Goal: Task Accomplishment & Management: Manage account settings

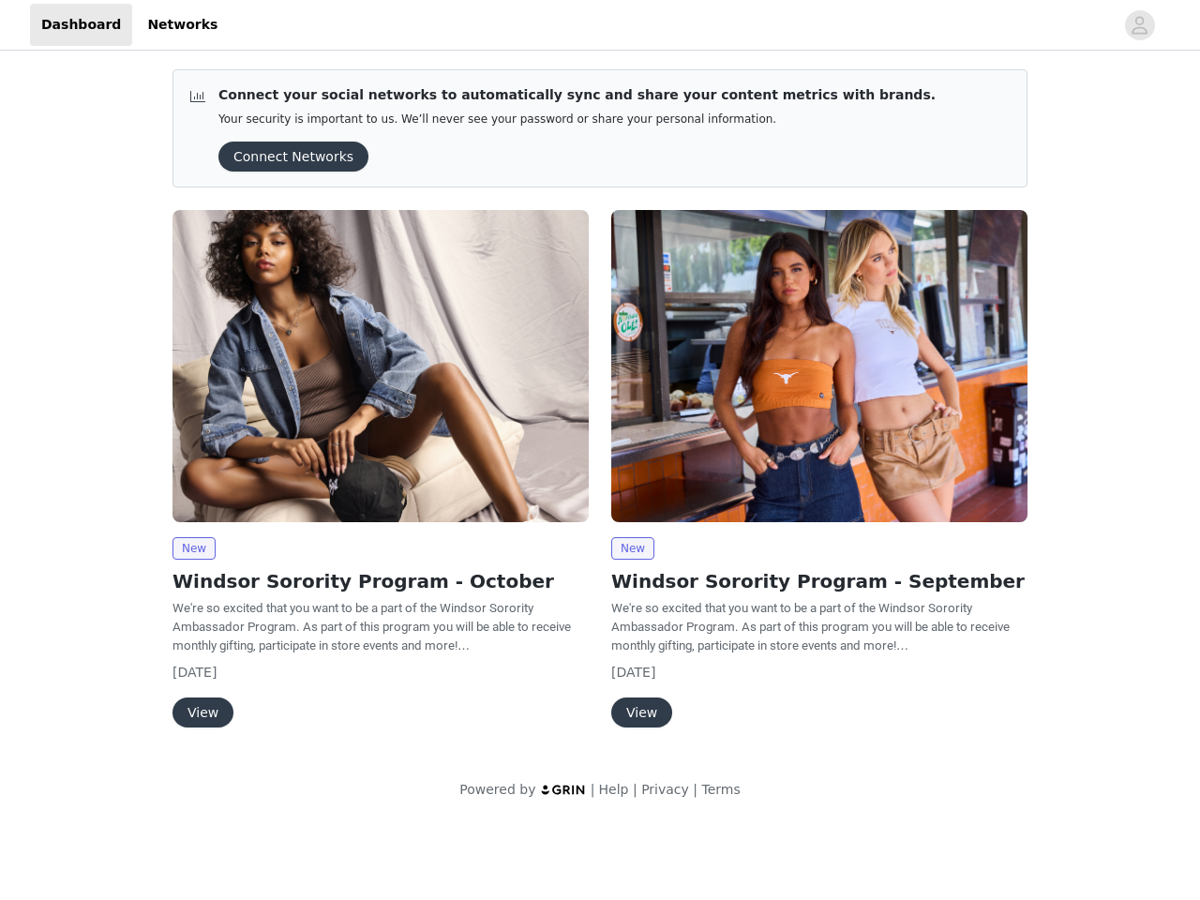
click at [600, 411] on div "New Windsor Sorority Program - September We're so excited that you want to be a…" at bounding box center [819, 473] width 439 height 548
click at [600, 25] on div at bounding box center [671, 25] width 885 height 42
click at [1140, 25] on icon "avatar" at bounding box center [1140, 25] width 18 height 30
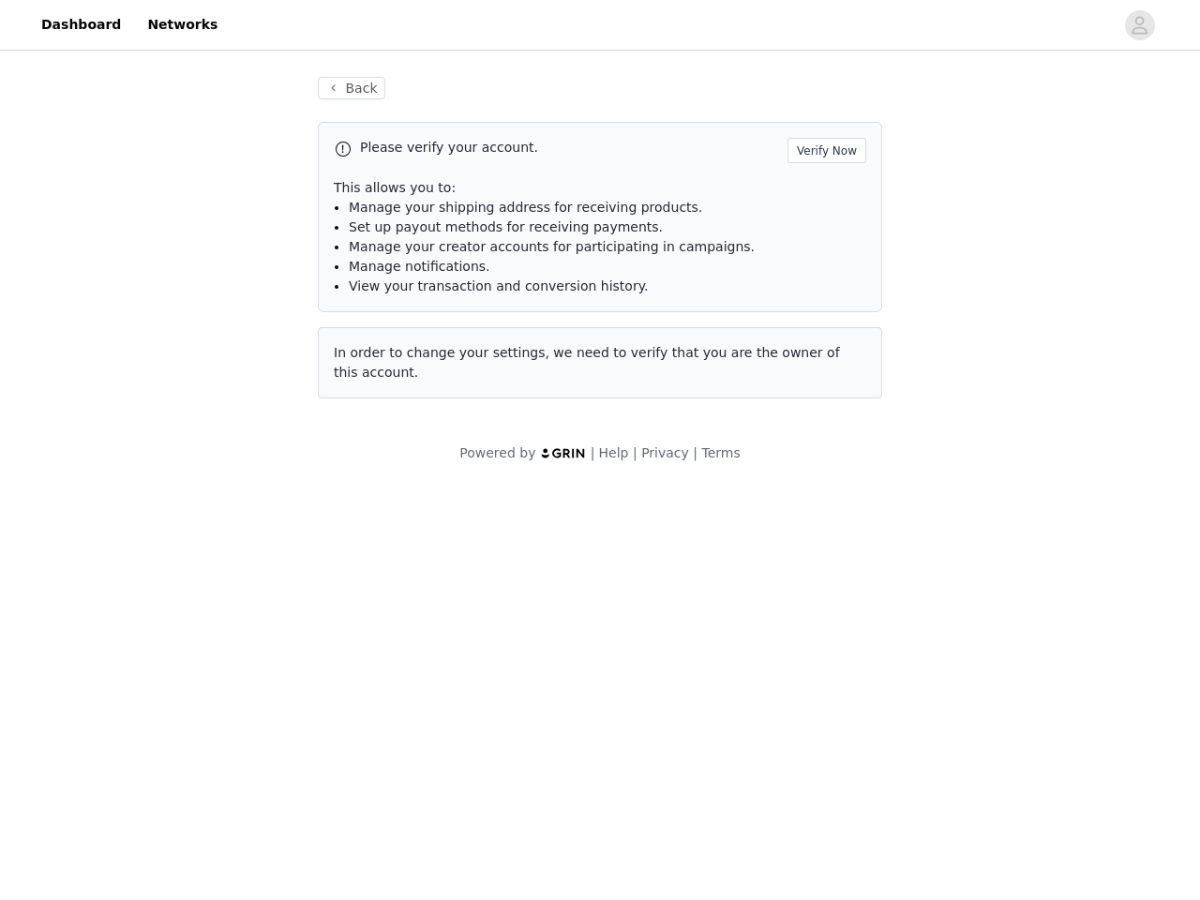
click at [287, 157] on div "Back Please verify your account. Verify Now This allows you to: Manage your shi…" at bounding box center [600, 269] width 1200 height 431
click at [381, 366] on div "In order to change your settings, we need to verify that you are the owner of t…" at bounding box center [600, 362] width 565 height 71
click at [193, 549] on body "Dashboard Networks Back Please verify your account. Verify Now This allows you …" at bounding box center [600, 450] width 1200 height 900
